Goal: Transaction & Acquisition: Purchase product/service

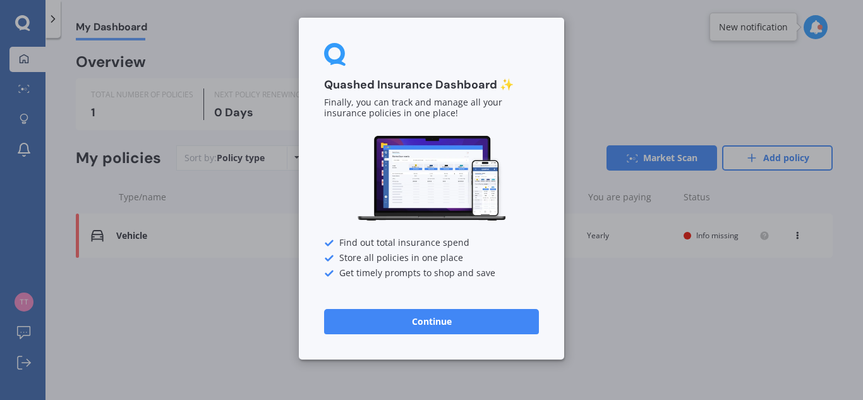
click at [458, 318] on button "Continue" at bounding box center [431, 321] width 215 height 25
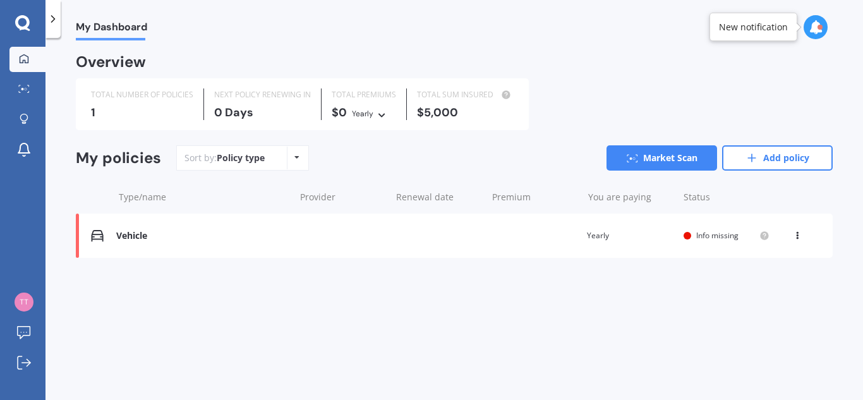
click at [298, 158] on div "Policy type Alphabetical Date added Renewing next" at bounding box center [297, 158] width 20 height 23
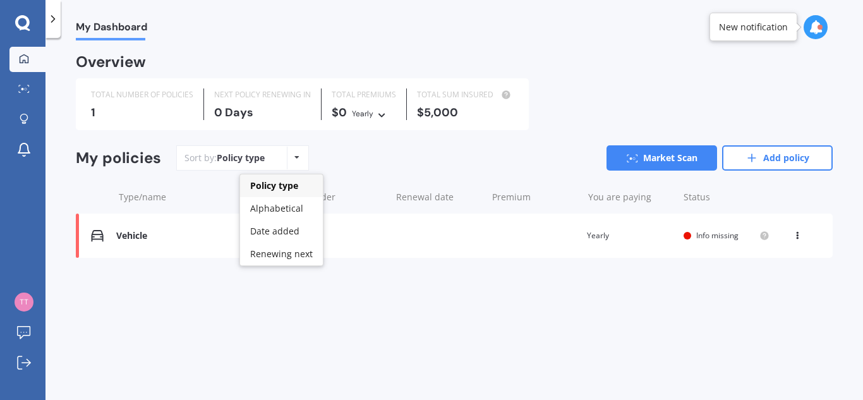
click at [382, 174] on div "My policies Sort by: Policy type Policy type Alphabetical Date added Renewing n…" at bounding box center [454, 162] width 757 height 35
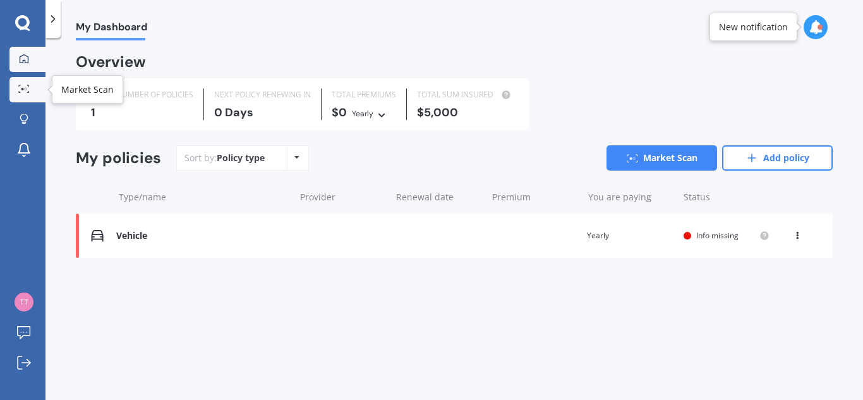
click at [24, 92] on icon at bounding box center [23, 89] width 11 height 8
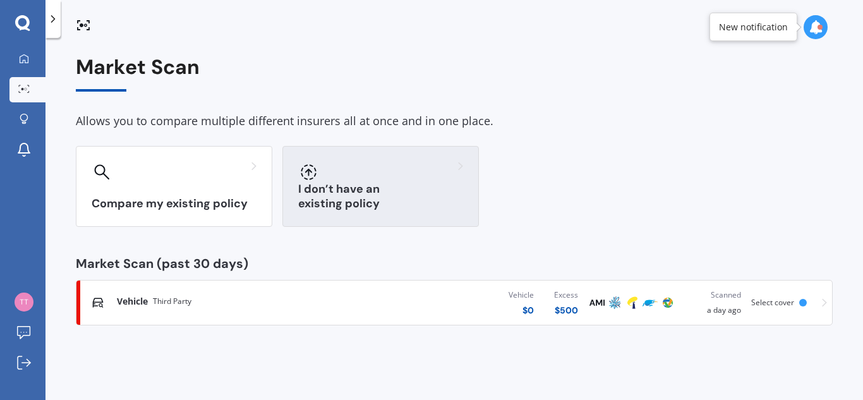
click at [353, 176] on div at bounding box center [380, 172] width 165 height 20
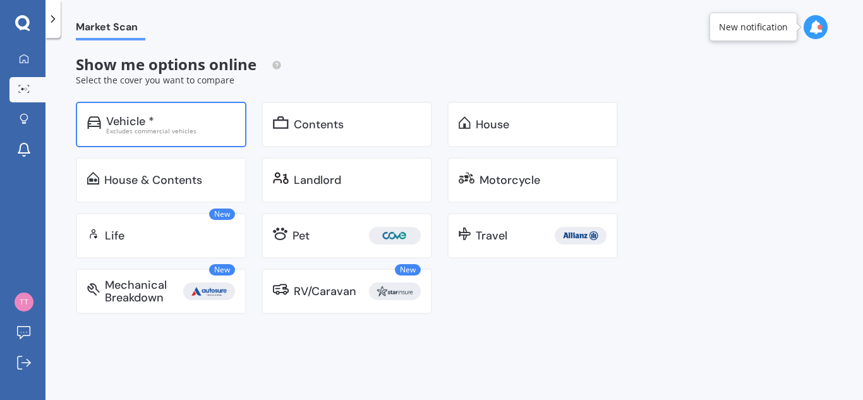
click at [165, 128] on div "Excludes commercial vehicles" at bounding box center [170, 131] width 129 height 6
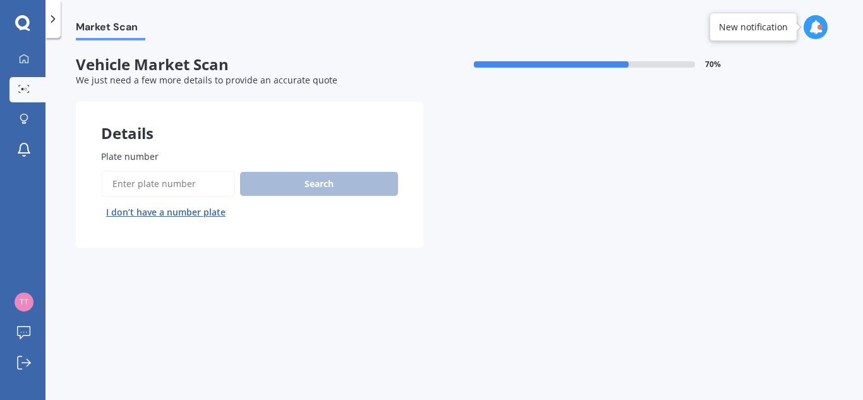
click at [184, 212] on button "I don’t have a number plate" at bounding box center [166, 212] width 130 height 20
select select "01"
select select "1971"
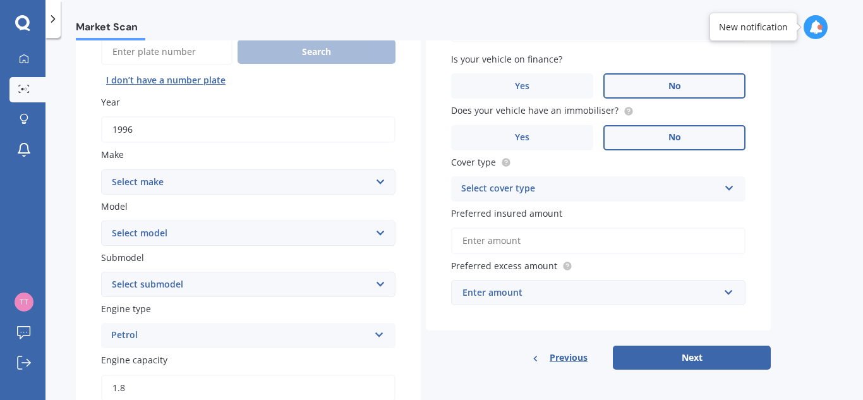
scroll to position [146, 0]
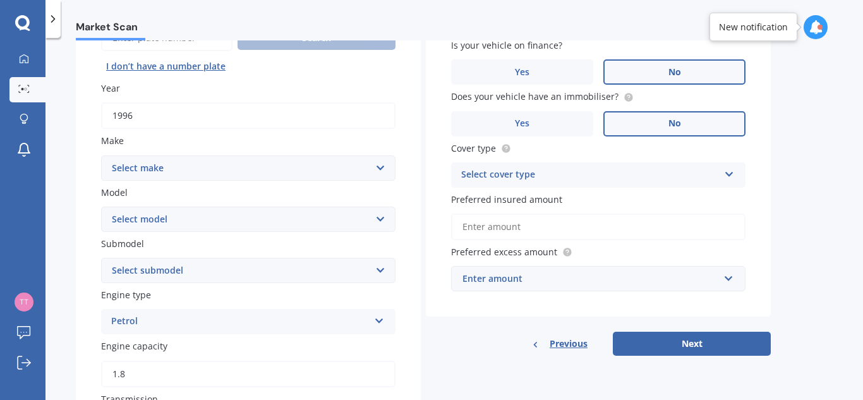
click at [380, 166] on select "Select make AC ALFA ROMEO ASTON MARTIN AUDI AUSTIN BEDFORD BENTLEY BMW BYD CADI…" at bounding box center [248, 167] width 294 height 25
select select "TOYOTA"
click at [101, 155] on select "Select make AC ALFA ROMEO ASTON MARTIN AUDI AUSTIN BEDFORD BENTLEY BMW BYD CADI…" at bounding box center [248, 167] width 294 height 25
click at [380, 218] on select "Select model 4 Runner 86 Allex Allion Alphard Altezza Aqua Aristo Aurion Auris …" at bounding box center [248, 219] width 294 height 25
select select "CAMRY"
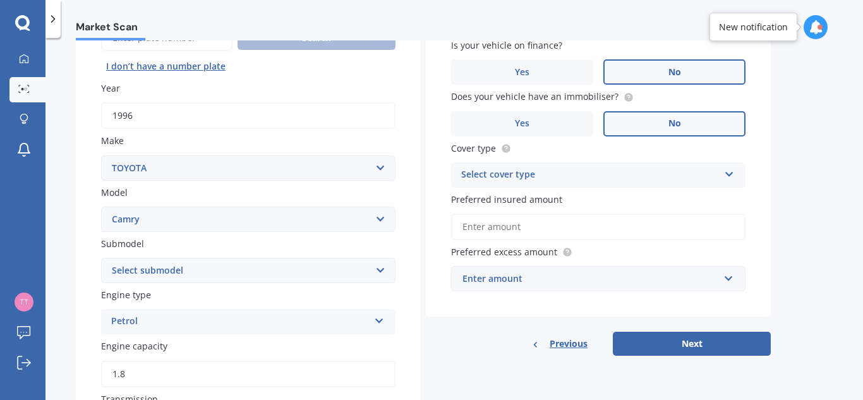
click at [101, 207] on select "Select model 4 Runner 86 Allex Allion Alphard Altezza Aqua Aristo Aurion Auris …" at bounding box center [248, 219] width 294 height 25
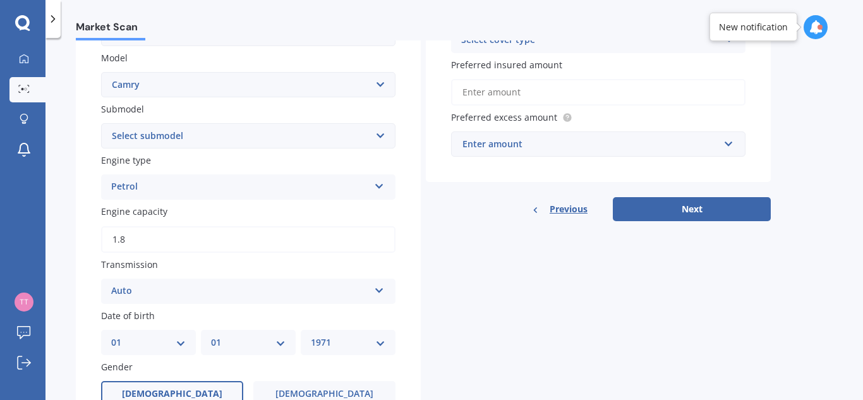
scroll to position [285, 0]
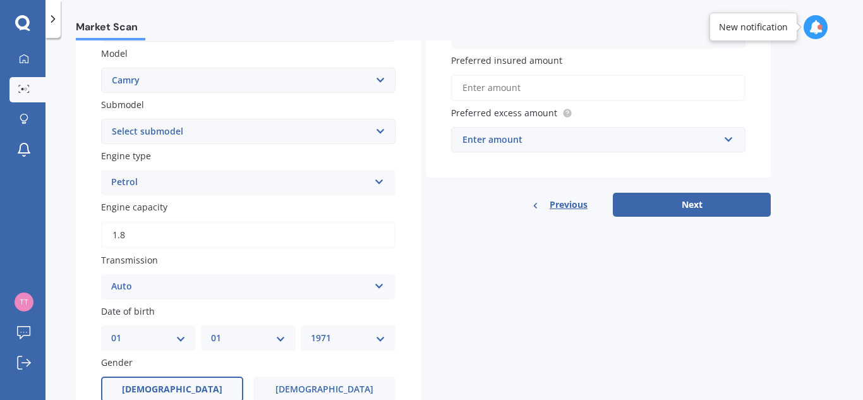
click at [382, 132] on select "Select submodel (All other) Altise 2.4 Altise 3.0 V6 Ateva 2.4 Ateva 3.0 V6 Azu…" at bounding box center [248, 131] width 294 height 25
select select "GX"
click at [101, 119] on select "Select submodel (All other) Altise 2.4 Altise 3.0 V6 Ateva 2.4 Ateva 3.0 V6 Azu…" at bounding box center [248, 131] width 294 height 25
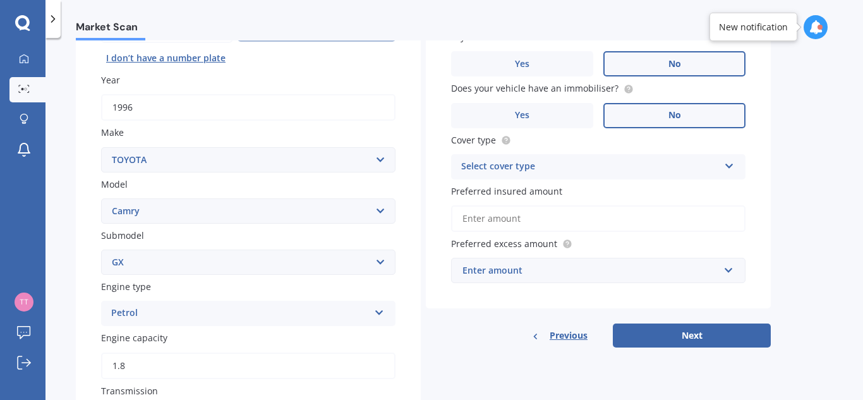
scroll to position [156, 0]
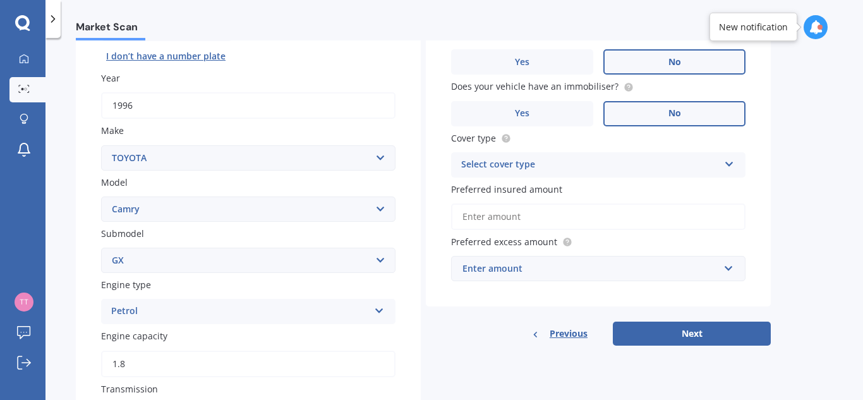
click at [733, 161] on icon at bounding box center [729, 161] width 11 height 9
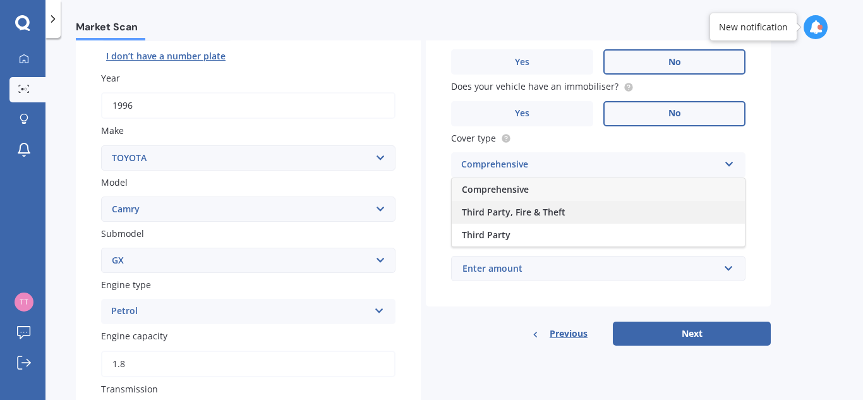
click at [550, 209] on span "Third Party, Fire & Theft" at bounding box center [514, 212] width 104 height 12
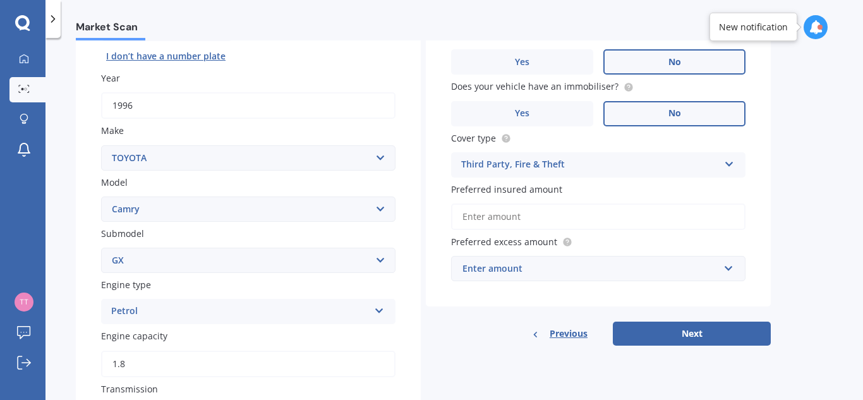
click at [511, 219] on input "Preferred insured amount" at bounding box center [598, 216] width 294 height 27
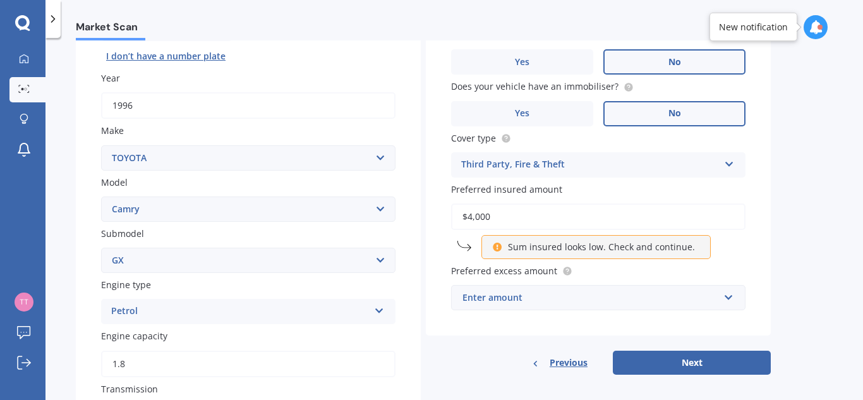
click at [739, 269] on label "Preferred excess amount" at bounding box center [595, 270] width 289 height 13
click at [730, 294] on input "text" at bounding box center [593, 298] width 283 height 24
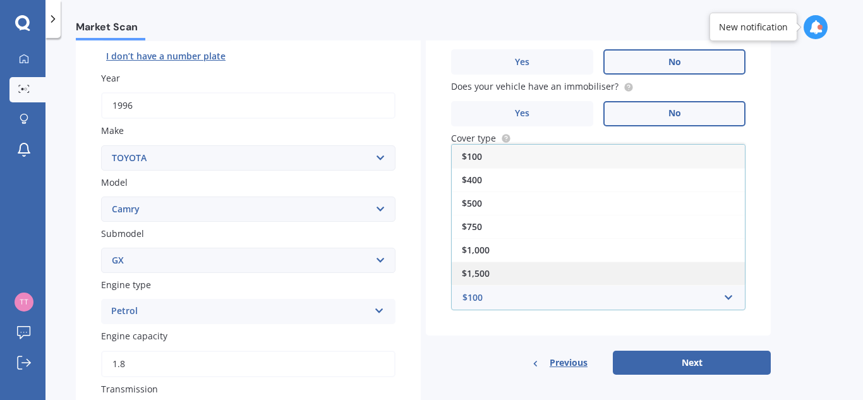
click at [529, 272] on div "$1,500" at bounding box center [598, 273] width 293 height 23
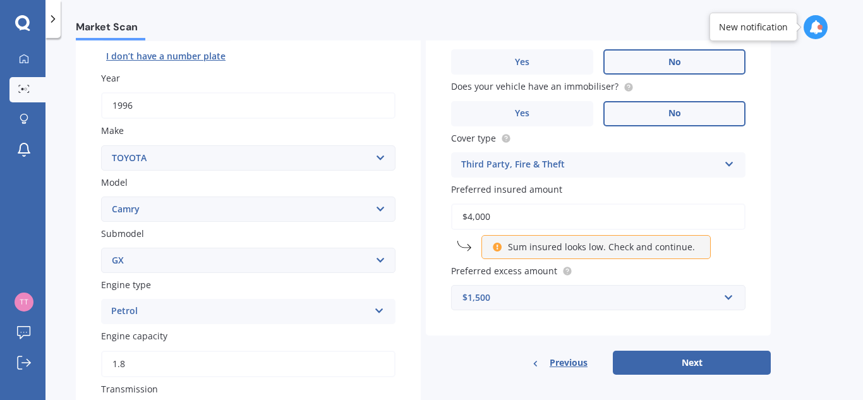
click at [471, 212] on input "$4,000" at bounding box center [598, 216] width 294 height 27
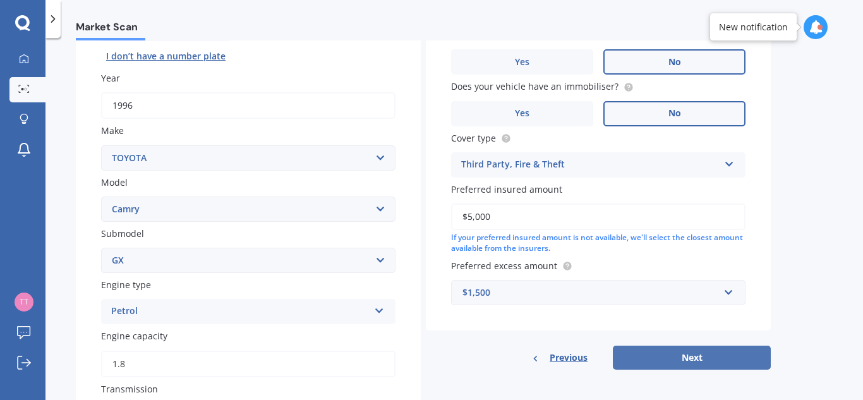
type input "$5,000"
click at [694, 354] on button "Next" at bounding box center [692, 358] width 158 height 24
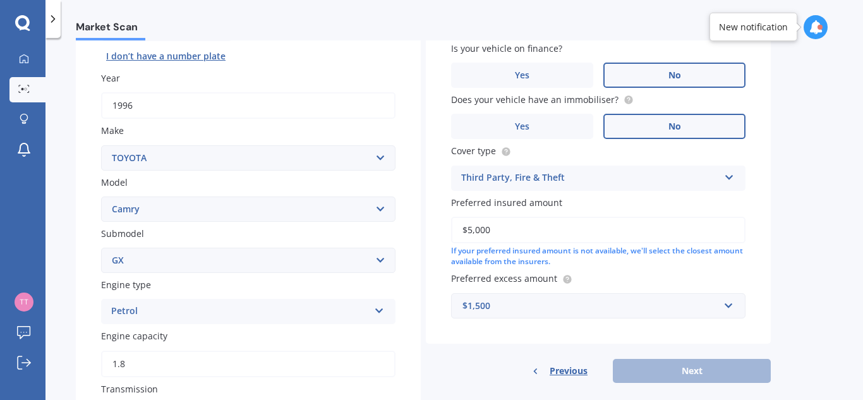
scroll to position [87, 0]
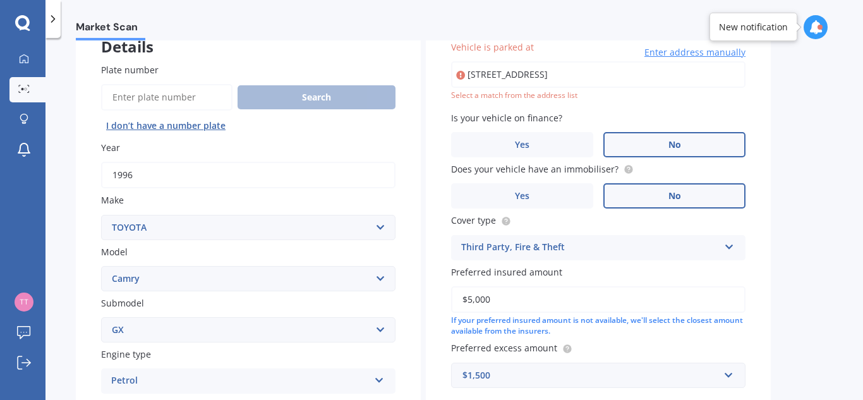
type input "[STREET_ADDRESS]"
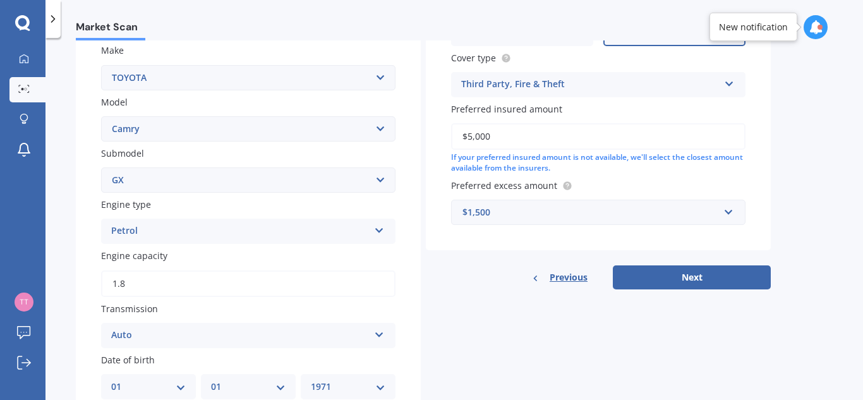
scroll to position [241, 0]
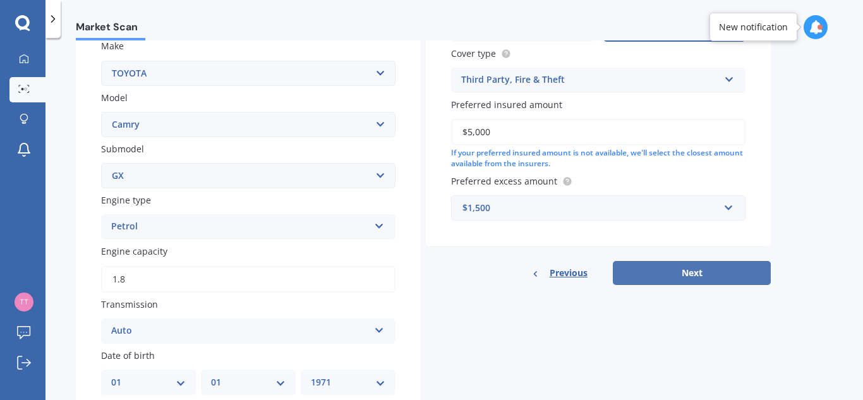
click at [705, 269] on button "Next" at bounding box center [692, 273] width 158 height 24
select select "01"
select select "1971"
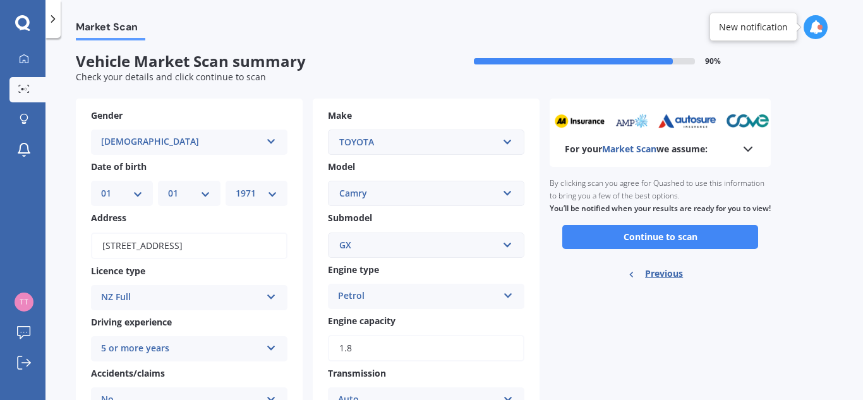
scroll to position [0, 0]
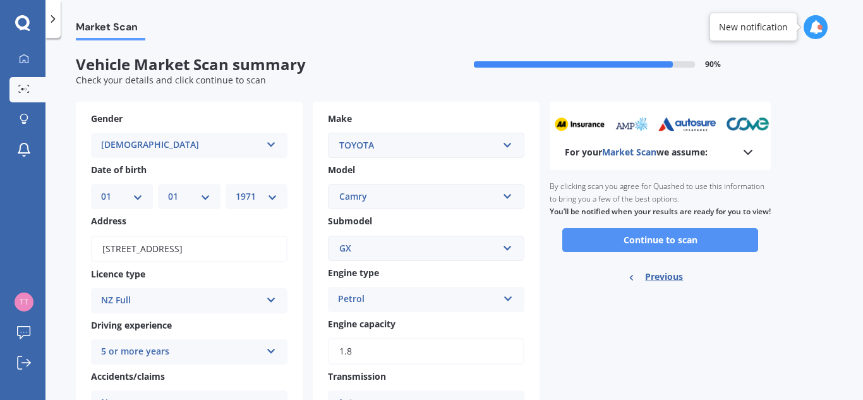
click at [704, 250] on button "Continue to scan" at bounding box center [660, 240] width 196 height 24
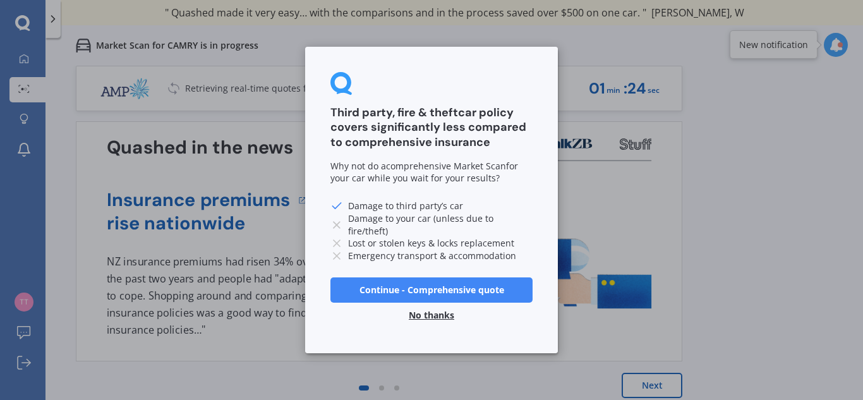
click at [435, 315] on button "No thanks" at bounding box center [431, 315] width 61 height 25
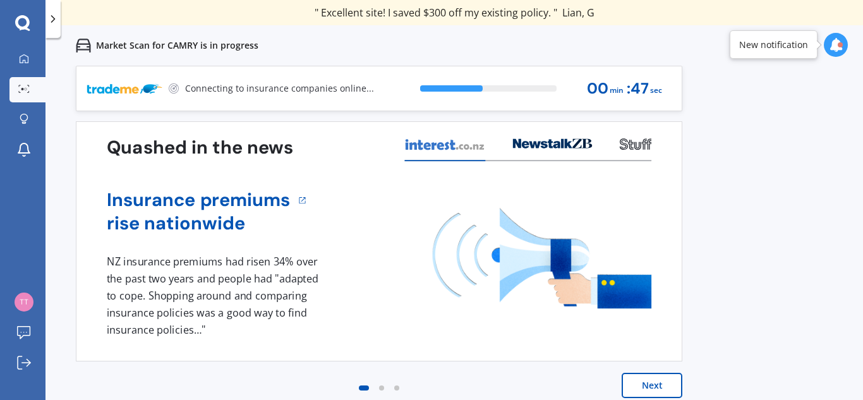
click at [645, 383] on button "Next" at bounding box center [652, 385] width 61 height 25
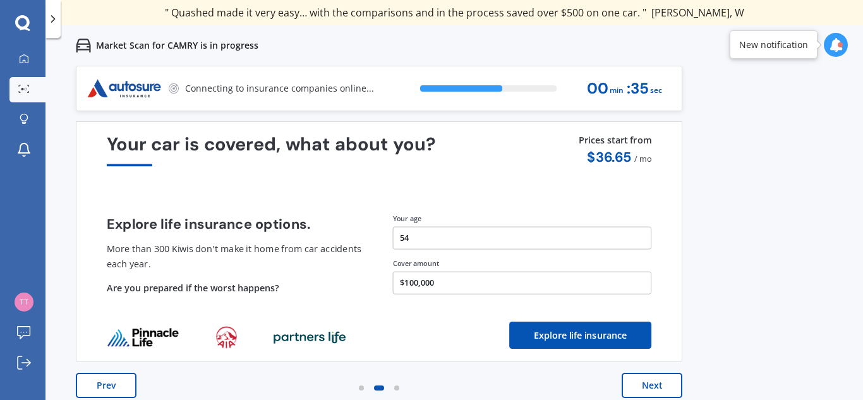
click at [645, 383] on button "Next" at bounding box center [652, 385] width 61 height 25
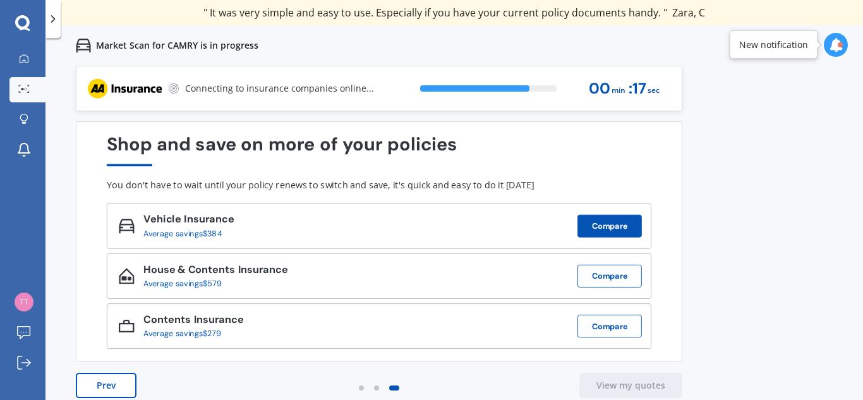
click at [610, 224] on button "Compare" at bounding box center [609, 226] width 64 height 23
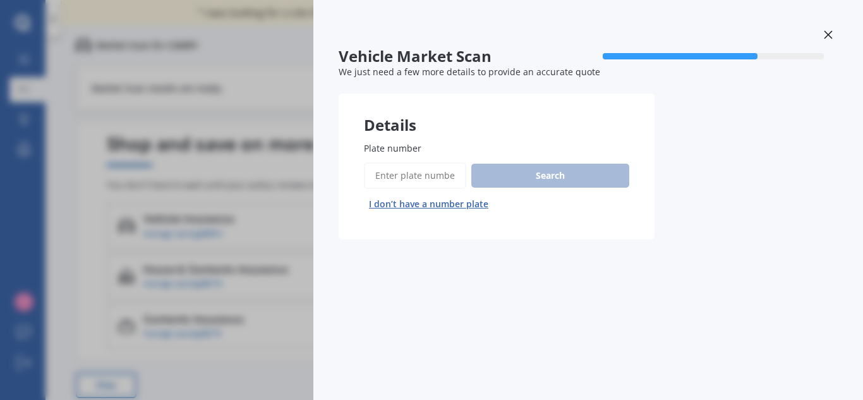
click at [476, 203] on button "I don’t have a number plate" at bounding box center [429, 204] width 130 height 20
select select "01"
select select "1971"
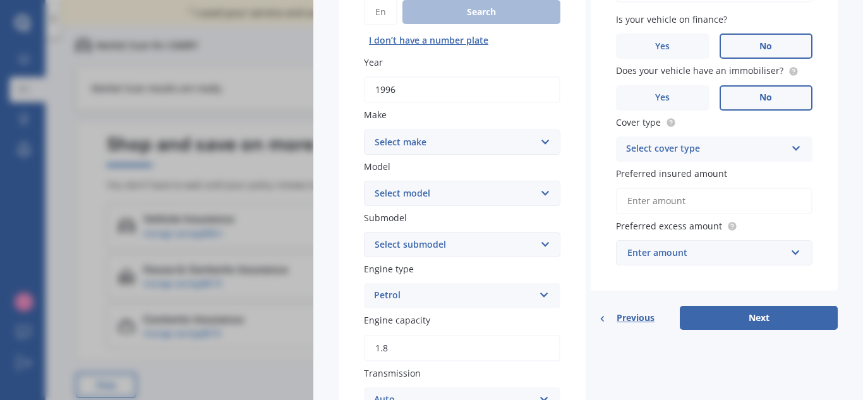
scroll to position [161, 0]
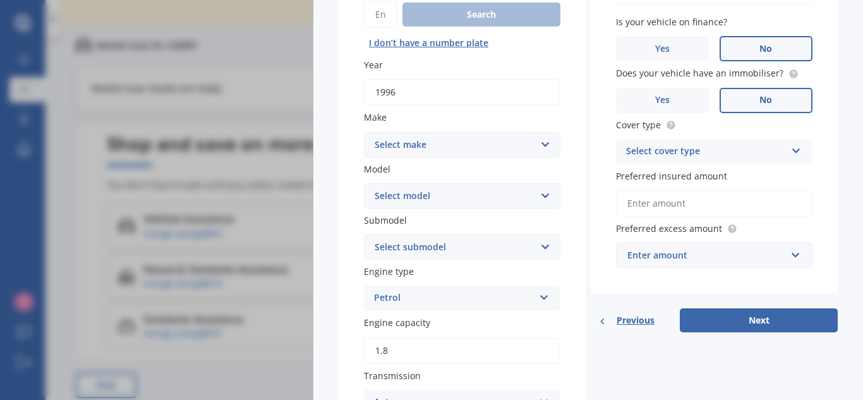
click at [629, 202] on input "Preferred insured amount" at bounding box center [714, 203] width 196 height 27
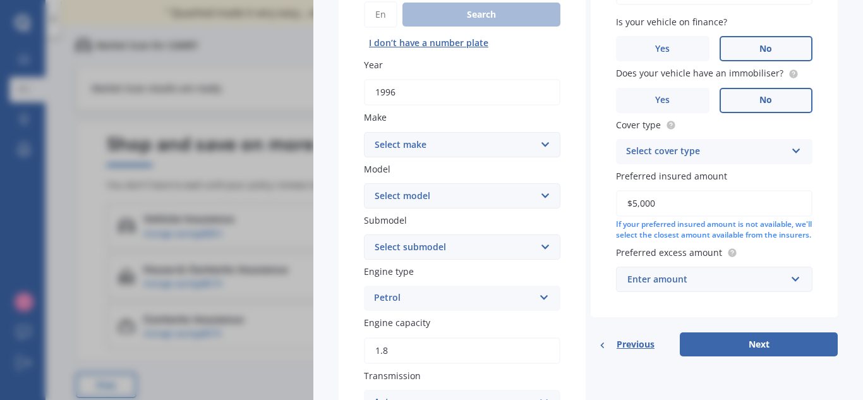
click at [635, 203] on input "$5,000" at bounding box center [714, 203] width 196 height 27
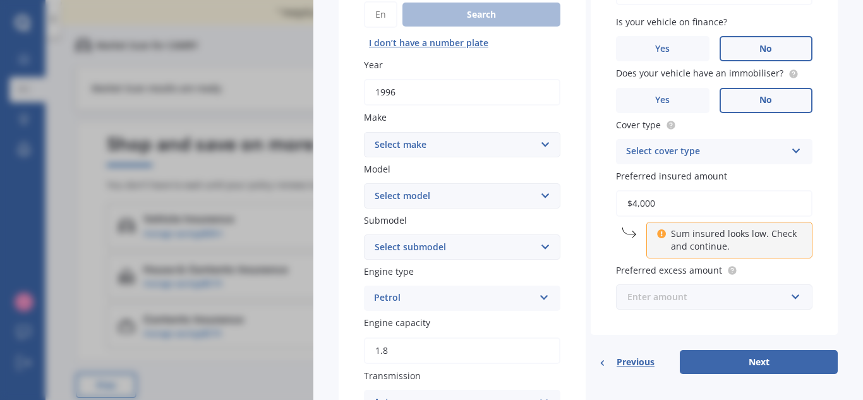
click at [788, 294] on input "text" at bounding box center [709, 297] width 185 height 24
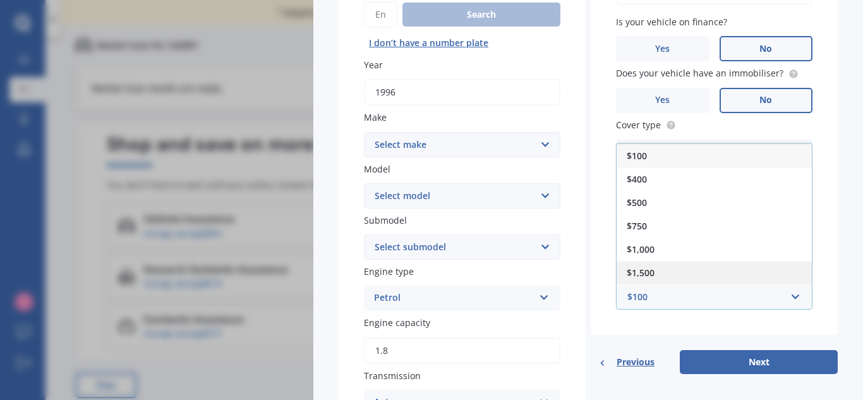
click at [644, 274] on span "$1,500" at bounding box center [641, 273] width 28 height 12
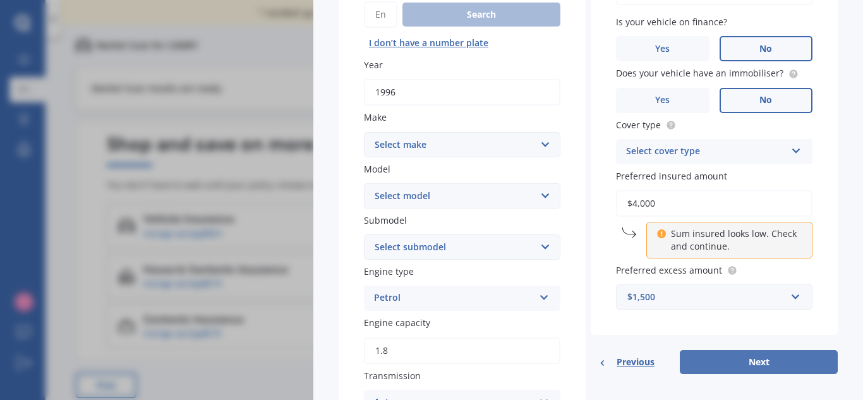
click at [747, 366] on button "Next" at bounding box center [759, 362] width 158 height 24
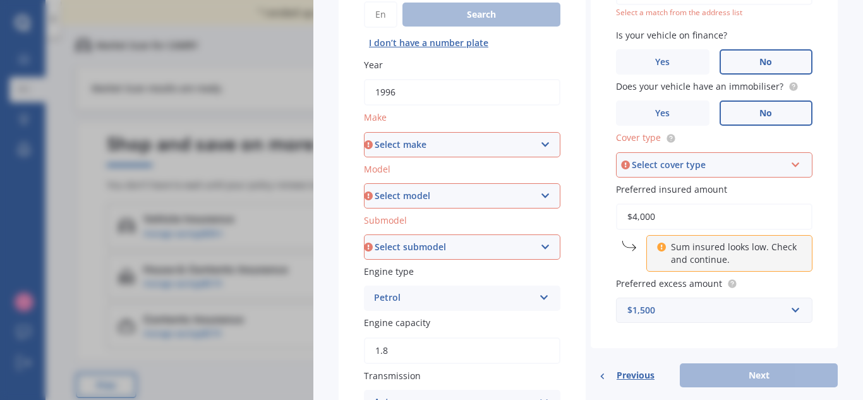
click at [790, 162] on icon at bounding box center [795, 162] width 11 height 9
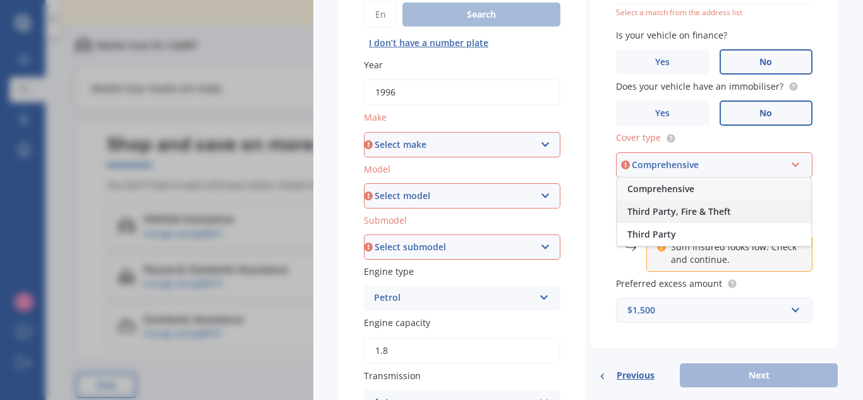
click at [702, 214] on span "Third Party, Fire & Theft" at bounding box center [679, 211] width 104 height 12
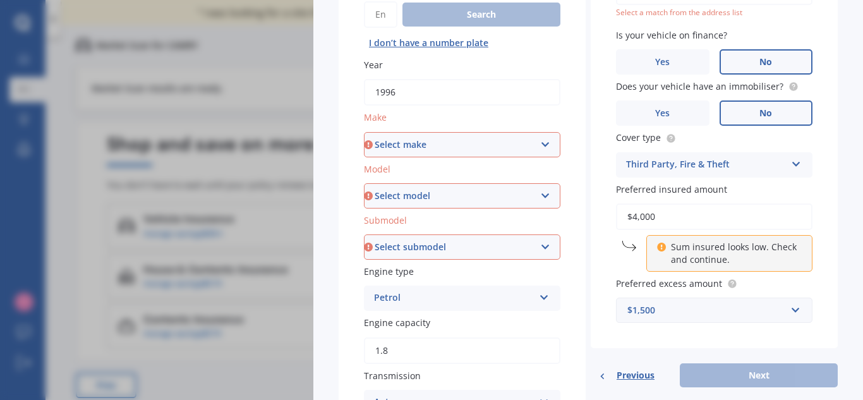
click at [641, 215] on input "$4,000" at bounding box center [714, 216] width 196 height 27
type input "$4,500"
click at [785, 283] on label "Preferred excess amount" at bounding box center [711, 283] width 191 height 13
click at [789, 313] on input "text" at bounding box center [709, 310] width 185 height 24
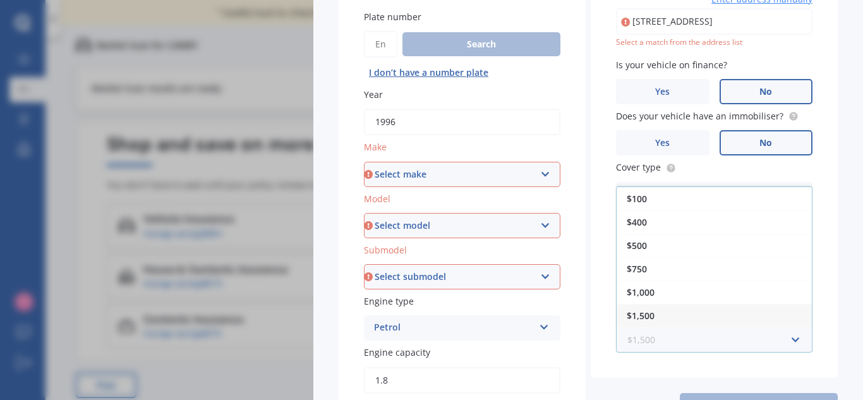
scroll to position [145, 0]
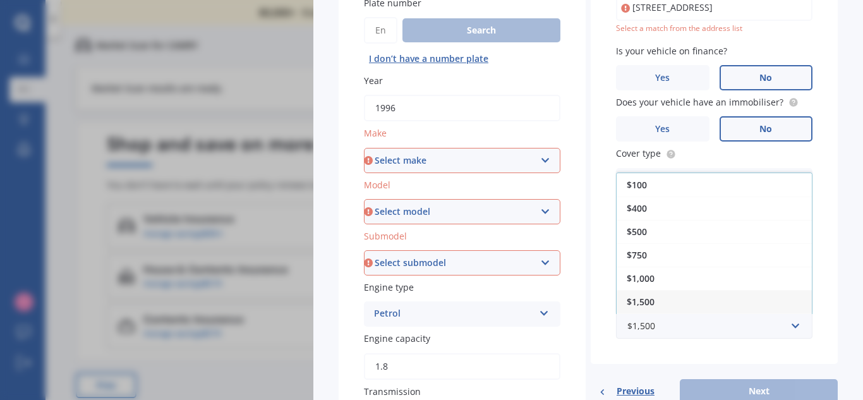
click at [540, 162] on select "Select make AC ALFA ROMEO ASTON MARTIN AUDI AUSTIN BEDFORD BENTLEY BMW BYD CADI…" at bounding box center [462, 160] width 196 height 25
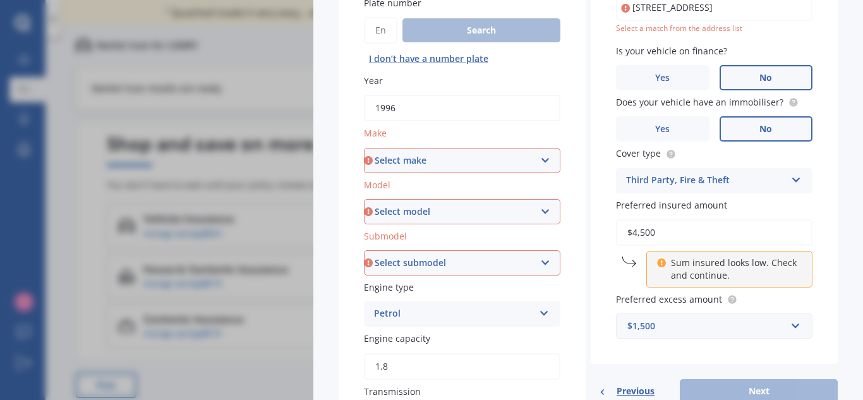
select select "TOYOTA"
click at [364, 148] on select "Select make AC ALFA ROMEO ASTON MARTIN AUDI AUSTIN BEDFORD BENTLEY BMW BYD CADI…" at bounding box center [462, 160] width 196 height 25
click at [538, 208] on select "Select model 4 Runner 86 Allex Allion Alphard Altezza Aqua Aristo Aurion Auris …" at bounding box center [462, 211] width 196 height 25
select select "CAMRY"
click at [364, 199] on select "Select model 4 Runner 86 Allex Allion Alphard Altezza Aqua Aristo Aurion Auris …" at bounding box center [462, 211] width 196 height 25
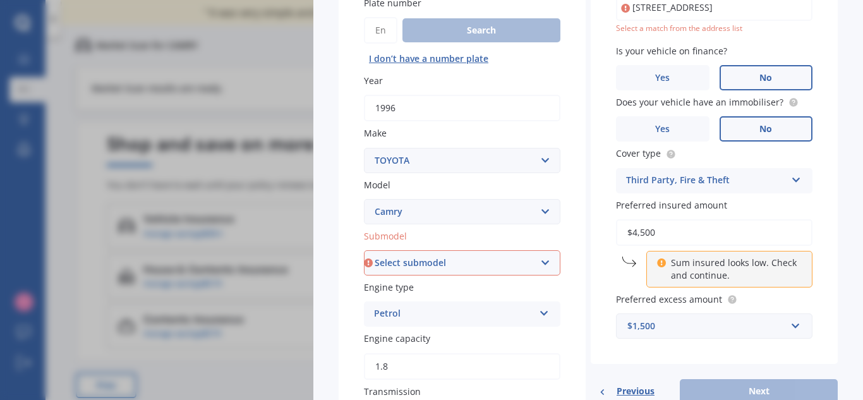
click at [541, 258] on select "Select submodel" at bounding box center [462, 262] width 196 height 25
select select "GX"
click at [364, 250] on select "Select submodel (All other) Altise 2.4 Altise 3.0 V6 Ateva 2.4 Ateva 3.0 V6 Azu…" at bounding box center [462, 262] width 196 height 25
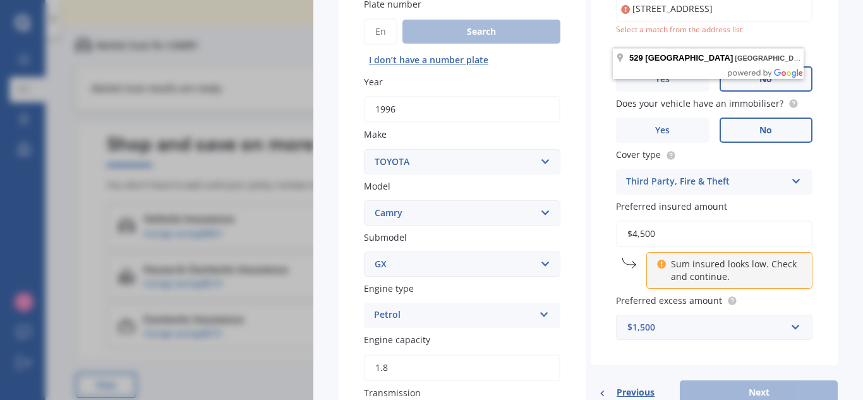
scroll to position [0, 0]
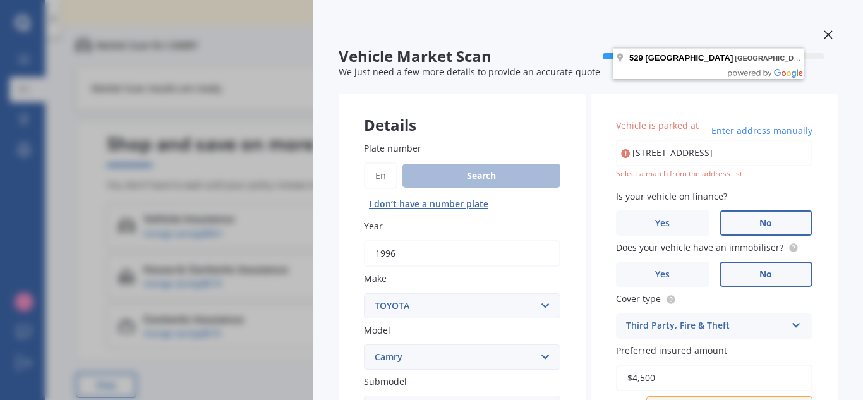
click at [658, 156] on input "[STREET_ADDRESS]" at bounding box center [714, 153] width 196 height 27
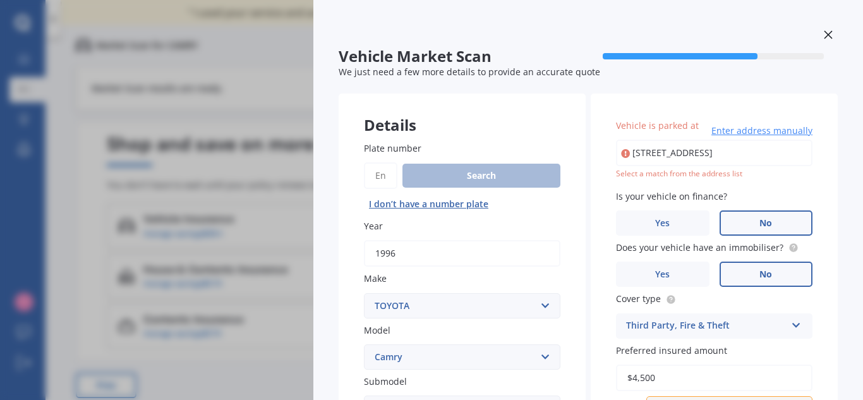
type input "[STREET_ADDRESS]"
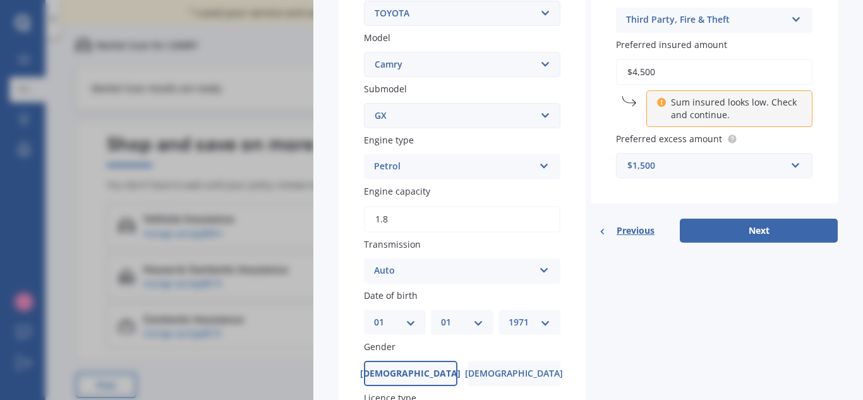
scroll to position [302, 0]
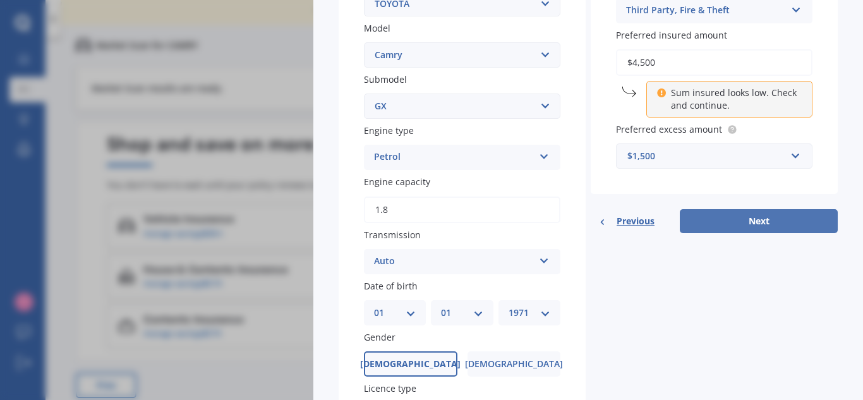
click at [766, 222] on button "Next" at bounding box center [759, 221] width 158 height 24
select select "01"
select select "1971"
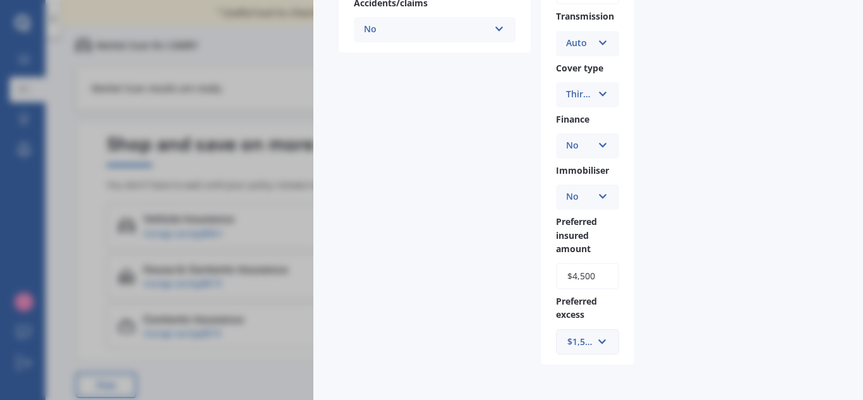
scroll to position [0, 0]
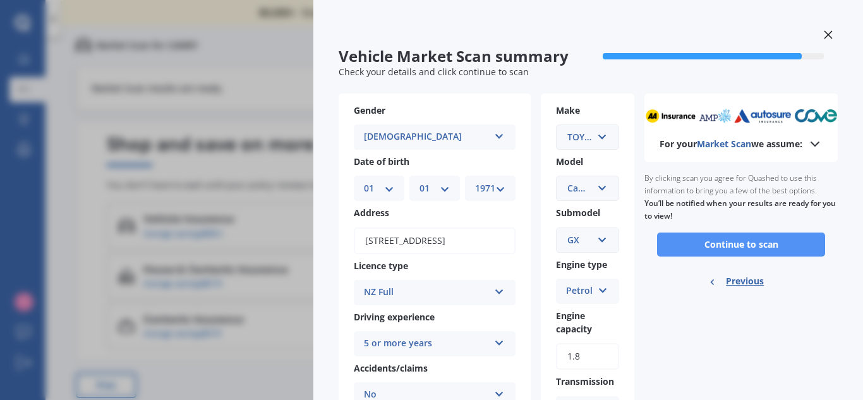
click at [719, 253] on button "Continue to scan" at bounding box center [741, 245] width 168 height 24
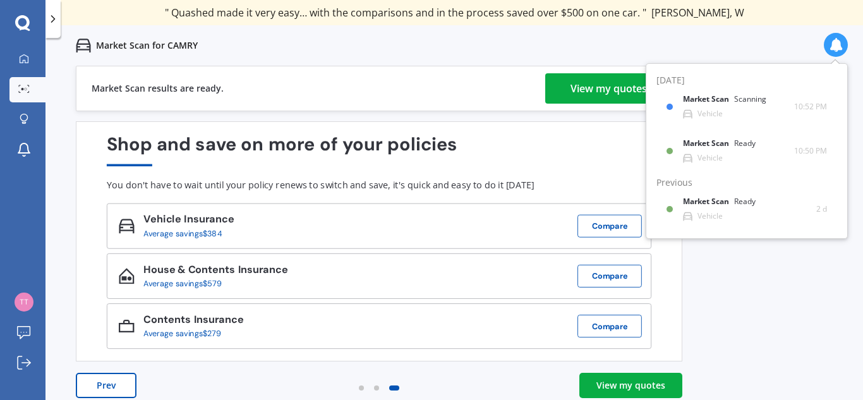
click at [729, 301] on div "Previous 80,000+ Kiwi consumers have signed up to shop and save their insurance…" at bounding box center [454, 266] width 818 height 400
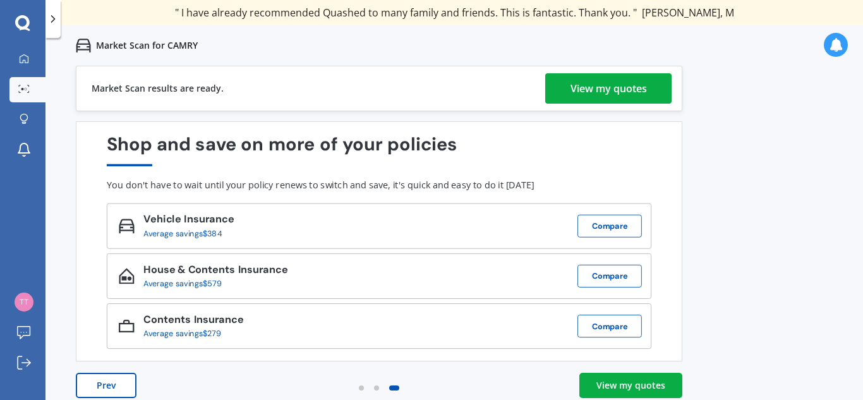
click at [622, 88] on div "View my quotes" at bounding box center [609, 88] width 76 height 30
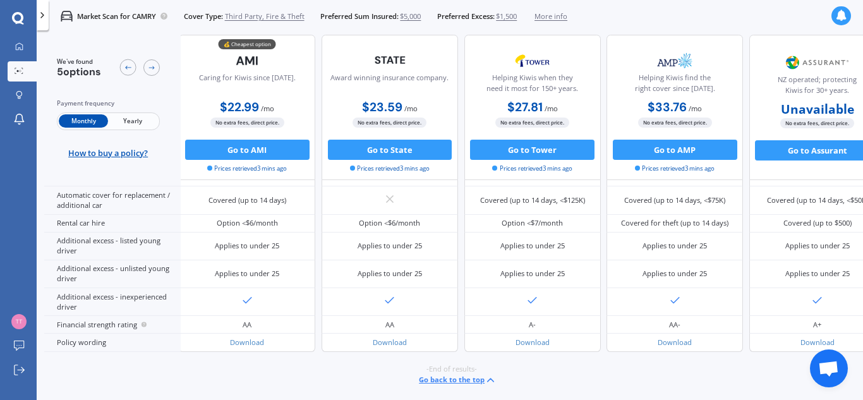
scroll to position [0, 2]
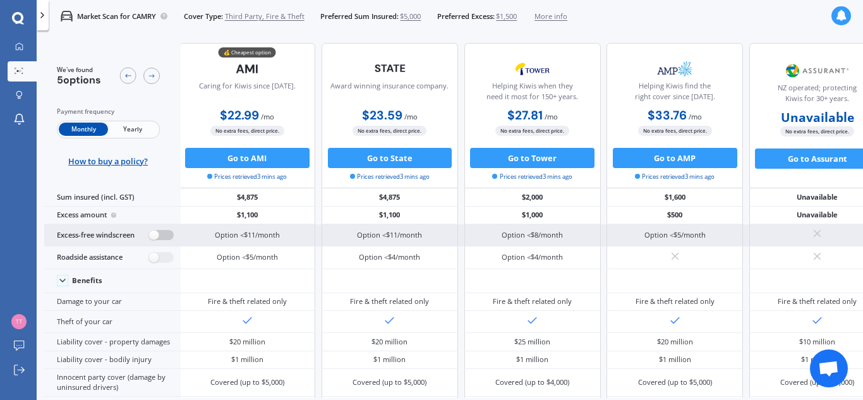
click at [166, 231] on label at bounding box center [161, 235] width 25 height 11
radio input "true"
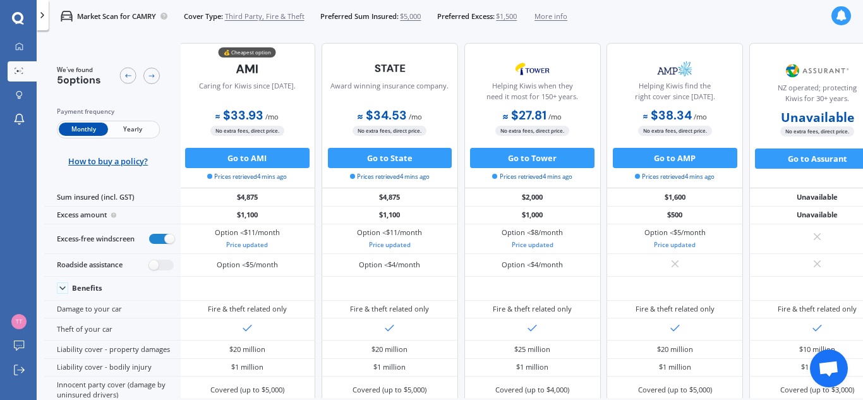
click at [269, 16] on span "Third Party, Fire & Theft" at bounding box center [265, 16] width 80 height 10
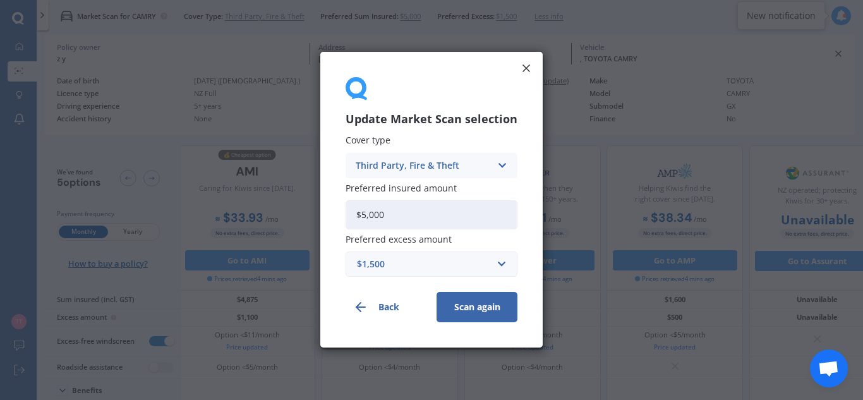
click at [497, 166] on icon at bounding box center [502, 166] width 11 height 14
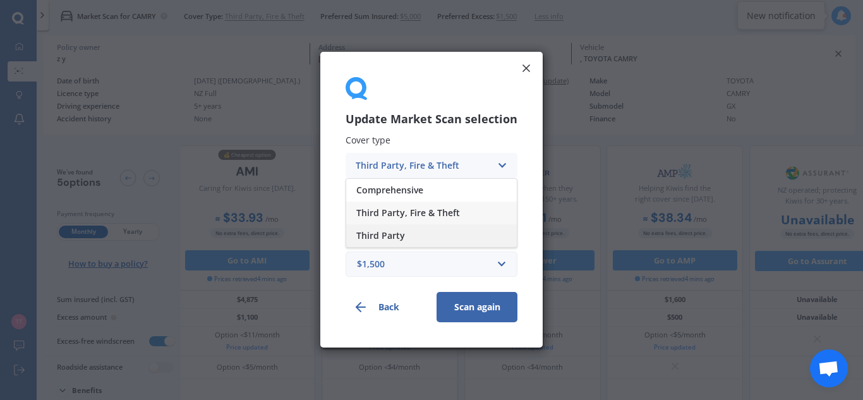
click at [402, 239] on span "Third Party" at bounding box center [380, 235] width 49 height 9
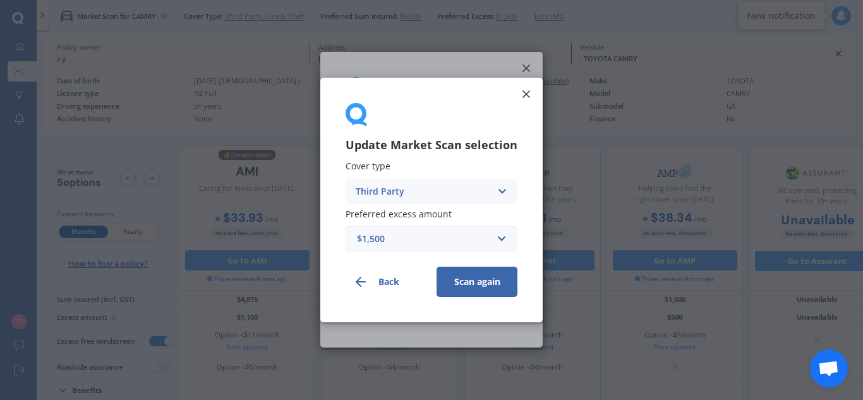
click at [490, 283] on button "Scan again" at bounding box center [477, 282] width 81 height 30
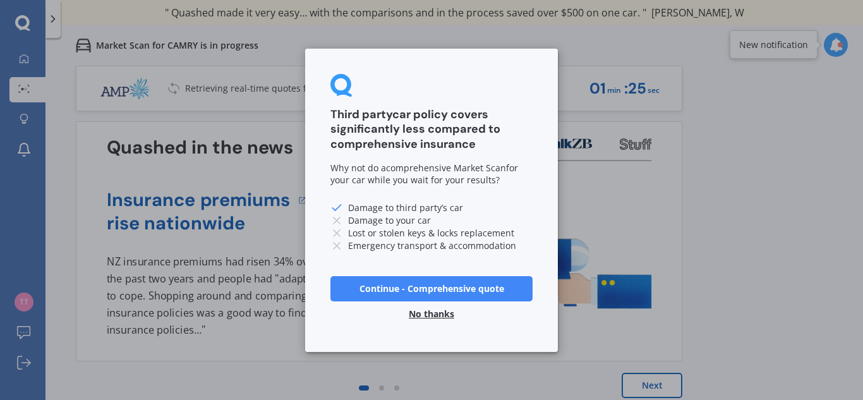
click at [418, 316] on button "No thanks" at bounding box center [431, 313] width 61 height 25
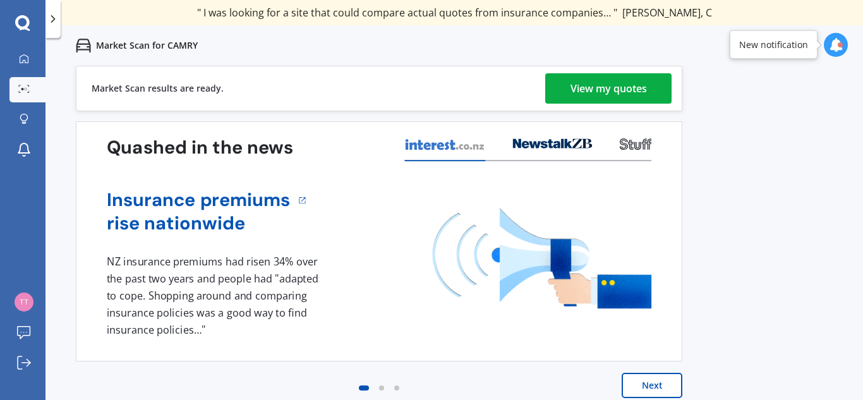
click at [645, 79] on div "View my quotes" at bounding box center [609, 88] width 76 height 30
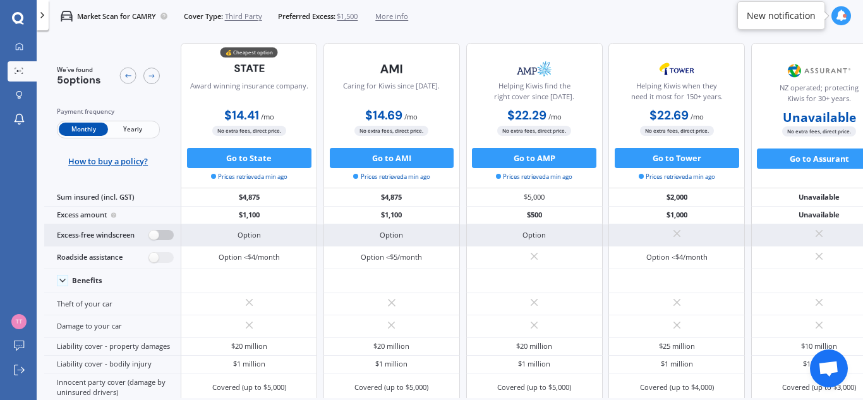
click at [157, 235] on label at bounding box center [161, 235] width 25 height 11
radio input "true"
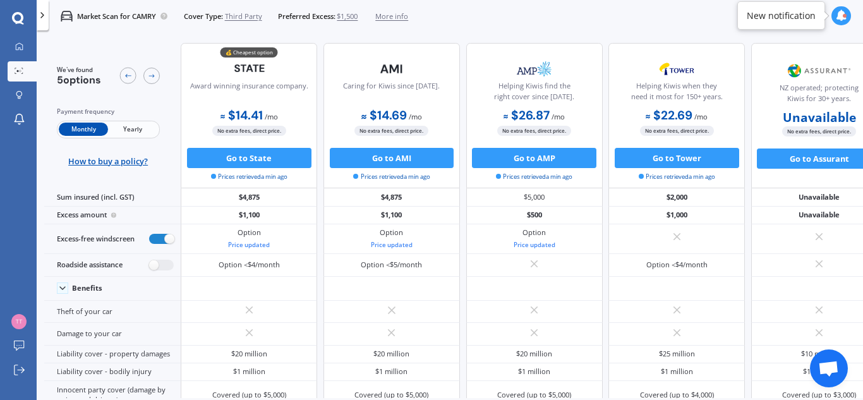
click at [672, 20] on div "Market Scan for CAMRY Cover Type: Third Party Preferred Excess: $1,500 More inf…" at bounding box center [450, 16] width 826 height 32
click at [236, 155] on button "Go to State" at bounding box center [249, 158] width 124 height 20
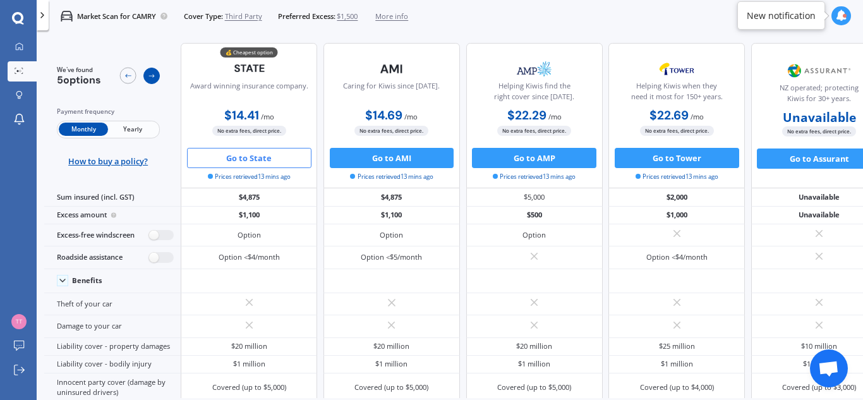
click at [155, 73] on icon at bounding box center [152, 76] width 8 height 8
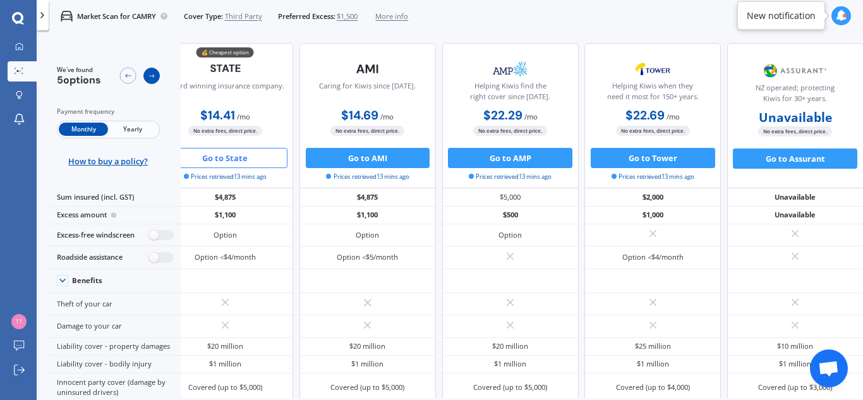
click at [155, 73] on icon at bounding box center [152, 76] width 8 height 8
click at [130, 75] on icon at bounding box center [128, 76] width 8 height 8
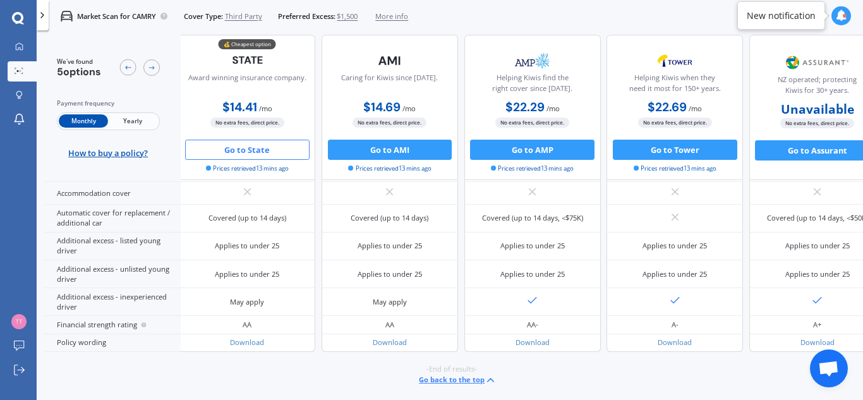
scroll to position [0, 2]
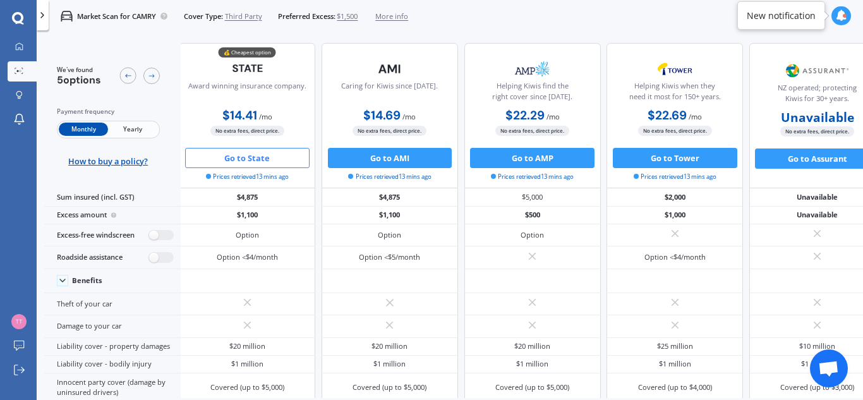
click at [396, 19] on span "More info" at bounding box center [391, 16] width 33 height 10
